Goal: Use online tool/utility: Use online tool/utility

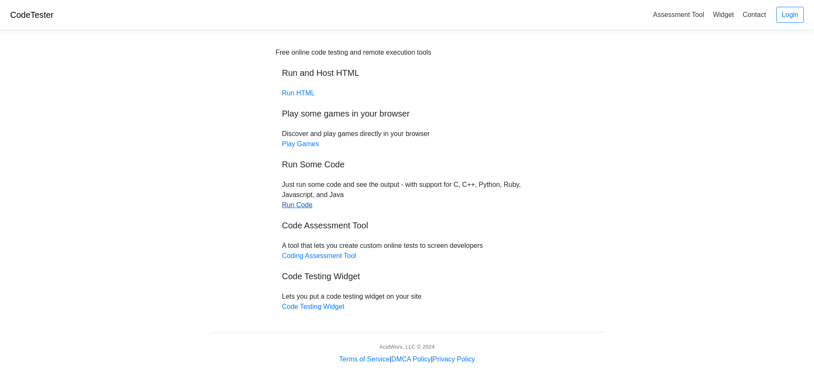
click at [306, 203] on link "Run Code" at bounding box center [297, 204] width 31 height 7
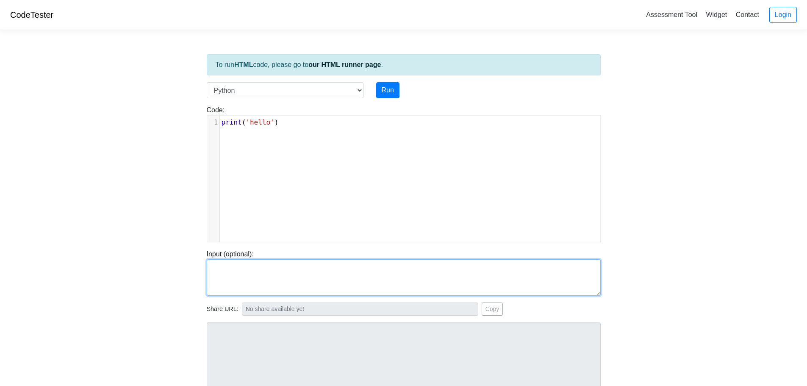
click at [273, 269] on textarea at bounding box center [404, 277] width 394 height 36
paste textarea "#include <stdio.h> int main() { printf("Hello and welcome to the generative AI …"
type textarea "#include <stdio.h> int main() { printf("Hello and welcome to the generative AI …"
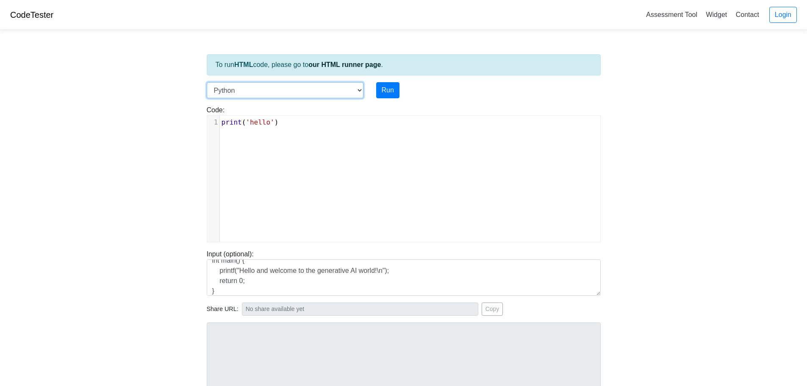
click at [298, 86] on select "C C++ Go Java Javascript Python Ruby" at bounding box center [285, 90] width 157 height 16
select select "c"
click at [207, 82] on select "C C++ Go Java Javascript Python Ruby" at bounding box center [285, 90] width 157 height 16
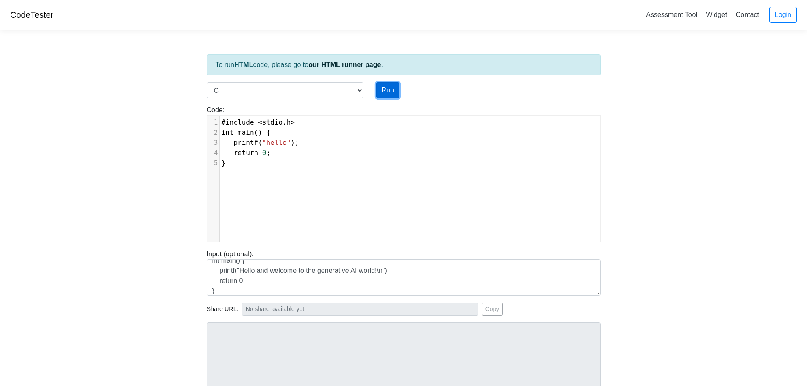
click at [386, 90] on button "Run" at bounding box center [387, 90] width 23 height 16
type input "[URL][DOMAIN_NAME]"
type textarea "Stdout: hello"
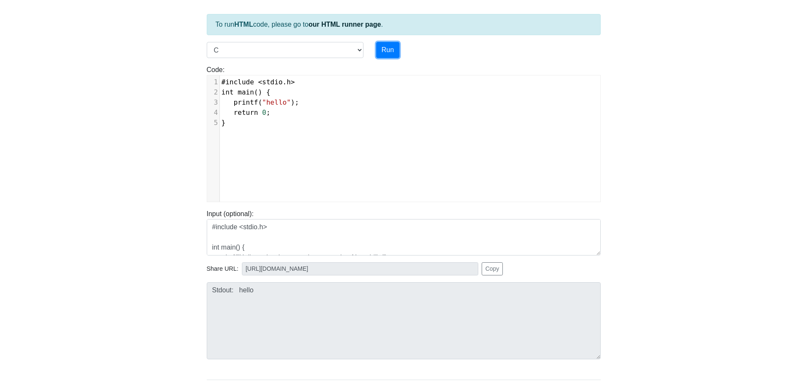
scroll to position [0, 0]
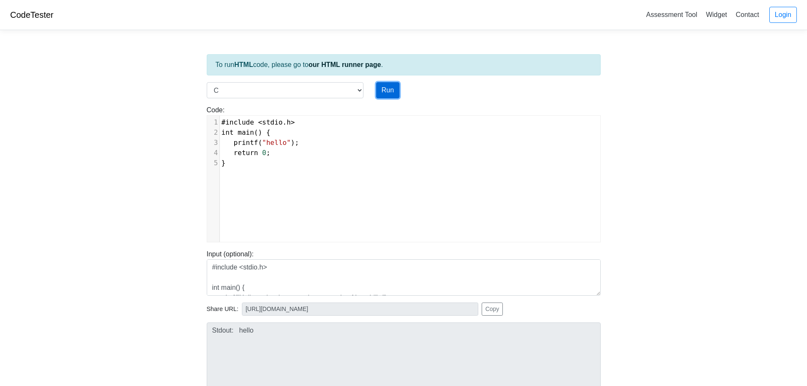
click at [389, 91] on button "Run" at bounding box center [387, 90] width 23 height 16
click at [286, 87] on select "C C++ Go Java Javascript Python Ruby" at bounding box center [285, 90] width 157 height 16
type input "[URL][DOMAIN_NAME]"
type textarea "Stdout: hello"
click at [286, 87] on select "C C++ Go Java Javascript Python Ruby" at bounding box center [285, 90] width 157 height 16
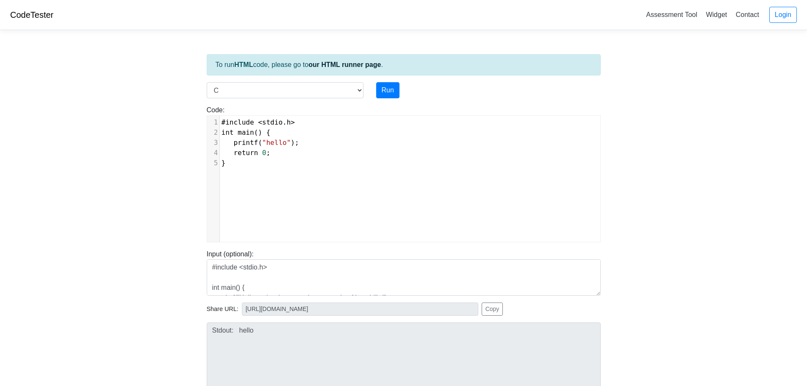
scroll to position [3, 0]
type textarea "#include <stdio.h> int main() { printf("hello"); return 0; }"
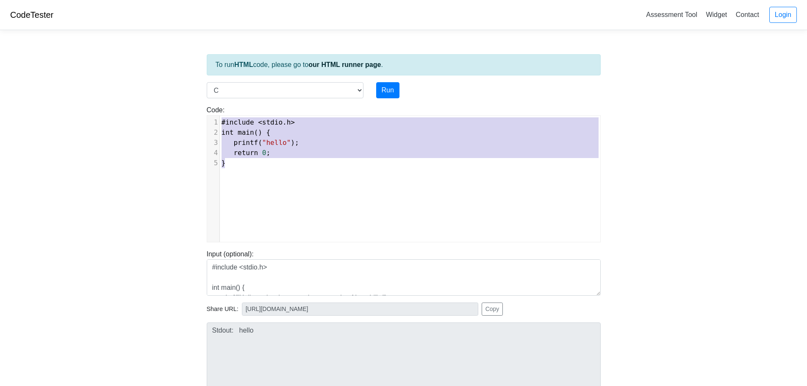
drag, startPoint x: 223, startPoint y: 122, endPoint x: 339, endPoint y: 204, distance: 142.9
click at [339, 208] on div "x 1 #include < stdio . h > 2 int main () { 3 printf ( "hello" ); 4 return 0 ; 5…" at bounding box center [410, 185] width 406 height 139
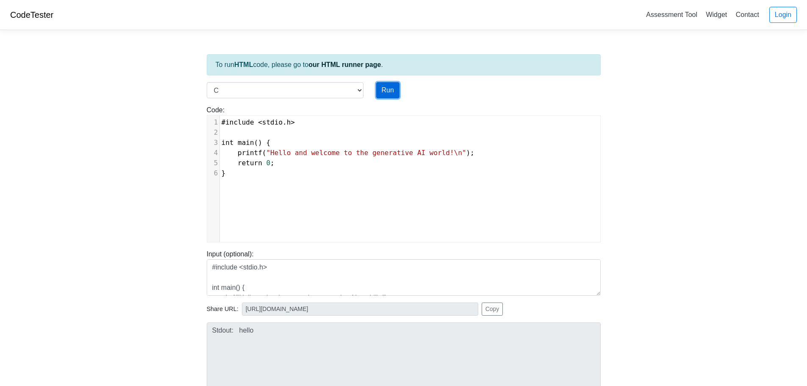
click at [387, 89] on button "Run" at bounding box center [387, 90] width 23 height 16
type input "[URL][DOMAIN_NAME]"
type textarea "Stdout: Hello and welcome to the generative AI world!"
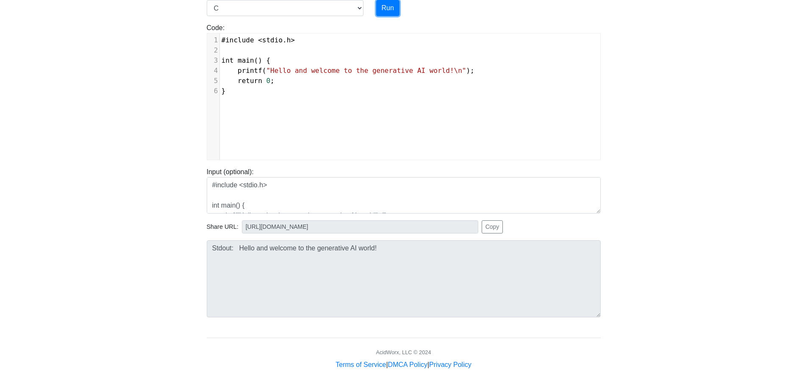
scroll to position [0, 0]
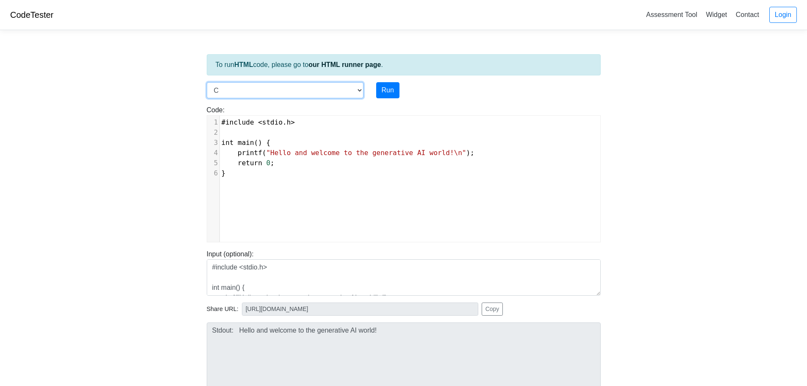
click at [231, 90] on select "C C++ Go Java Javascript Python Ruby" at bounding box center [285, 90] width 157 height 16
select select "python"
click at [207, 82] on select "C C++ Go Java Javascript Python Ruby" at bounding box center [285, 90] width 157 height 16
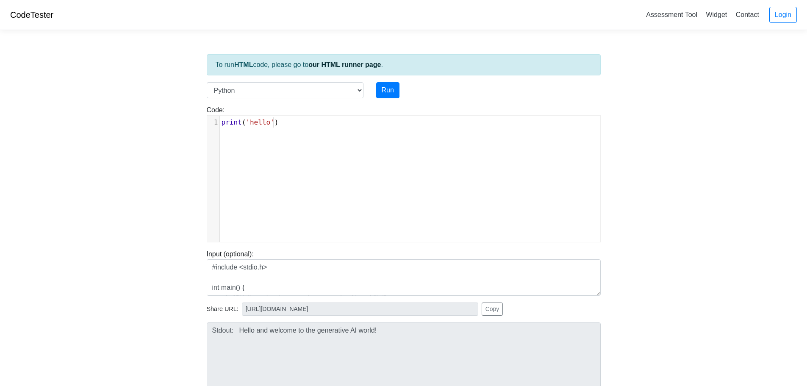
scroll to position [3, 0]
type textarea "print('hello')"
drag, startPoint x: 280, startPoint y: 126, endPoint x: 160, endPoint y: 125, distance: 120.4
click at [164, 125] on body "CodeTester Assessment Tool Widget Contact Login To run HTML code, please go to …" at bounding box center [403, 226] width 807 height 452
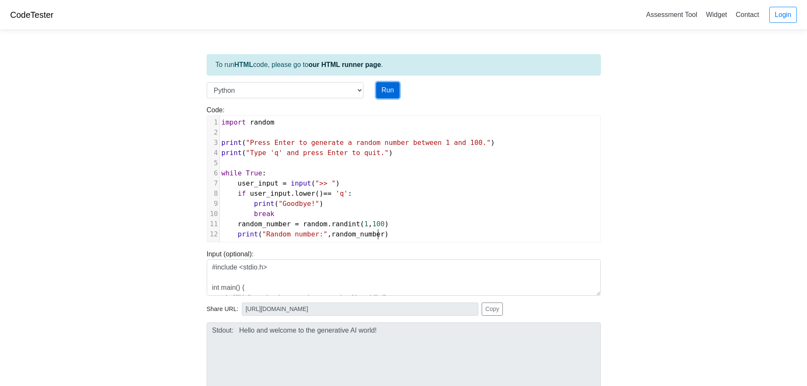
click at [390, 91] on button "Run" at bounding box center [387, 90] width 23 height 16
type input "[URL][DOMAIN_NAME]"
type textarea "Submission status: Runtime Error (NZEC) Stdout: Press Enter to generate a rando…"
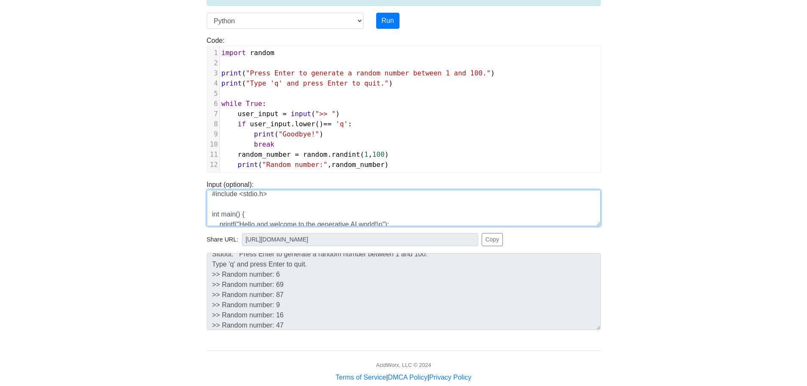
scroll to position [0, 0]
drag, startPoint x: 247, startPoint y: 223, endPoint x: 148, endPoint y: 174, distance: 110.1
click at [148, 174] on body "CodeTester Assessment Tool Widget Contact Login To run HTML code, please go to …" at bounding box center [403, 156] width 807 height 452
type textarea "}"
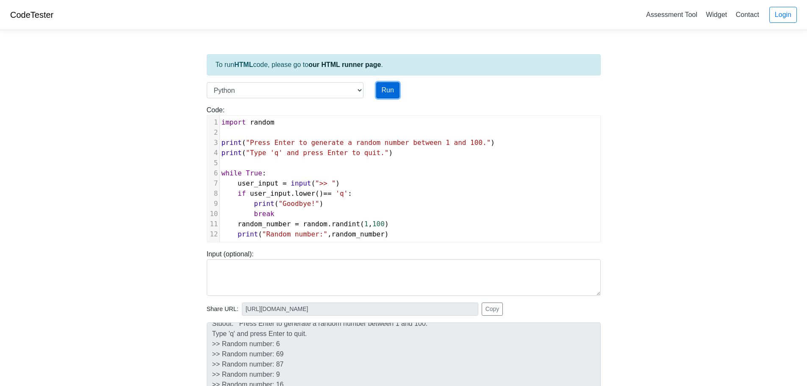
click at [392, 89] on button "Run" at bounding box center [387, 90] width 23 height 16
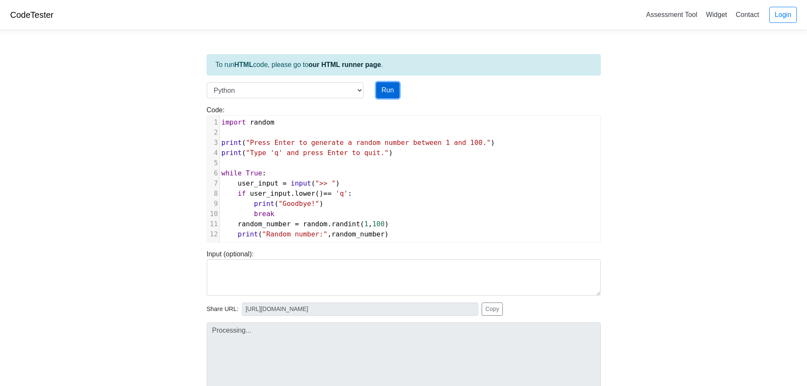
type input "[URL][DOMAIN_NAME]"
type textarea "Submission status: Runtime Error (NZEC) Stdout: Press Enter to generate a rando…"
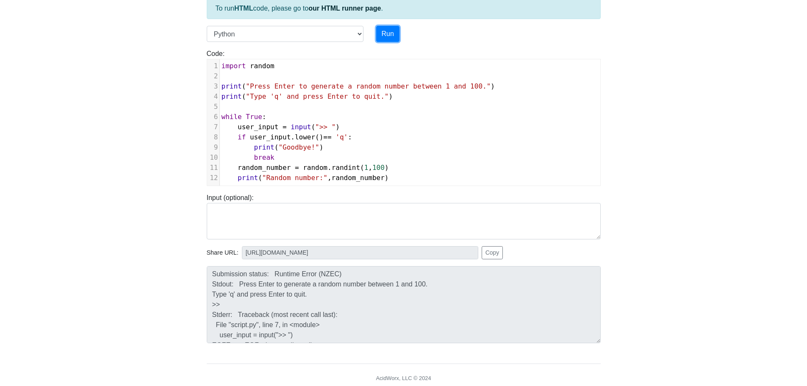
scroll to position [85, 0]
